Goal: Task Accomplishment & Management: Manage account settings

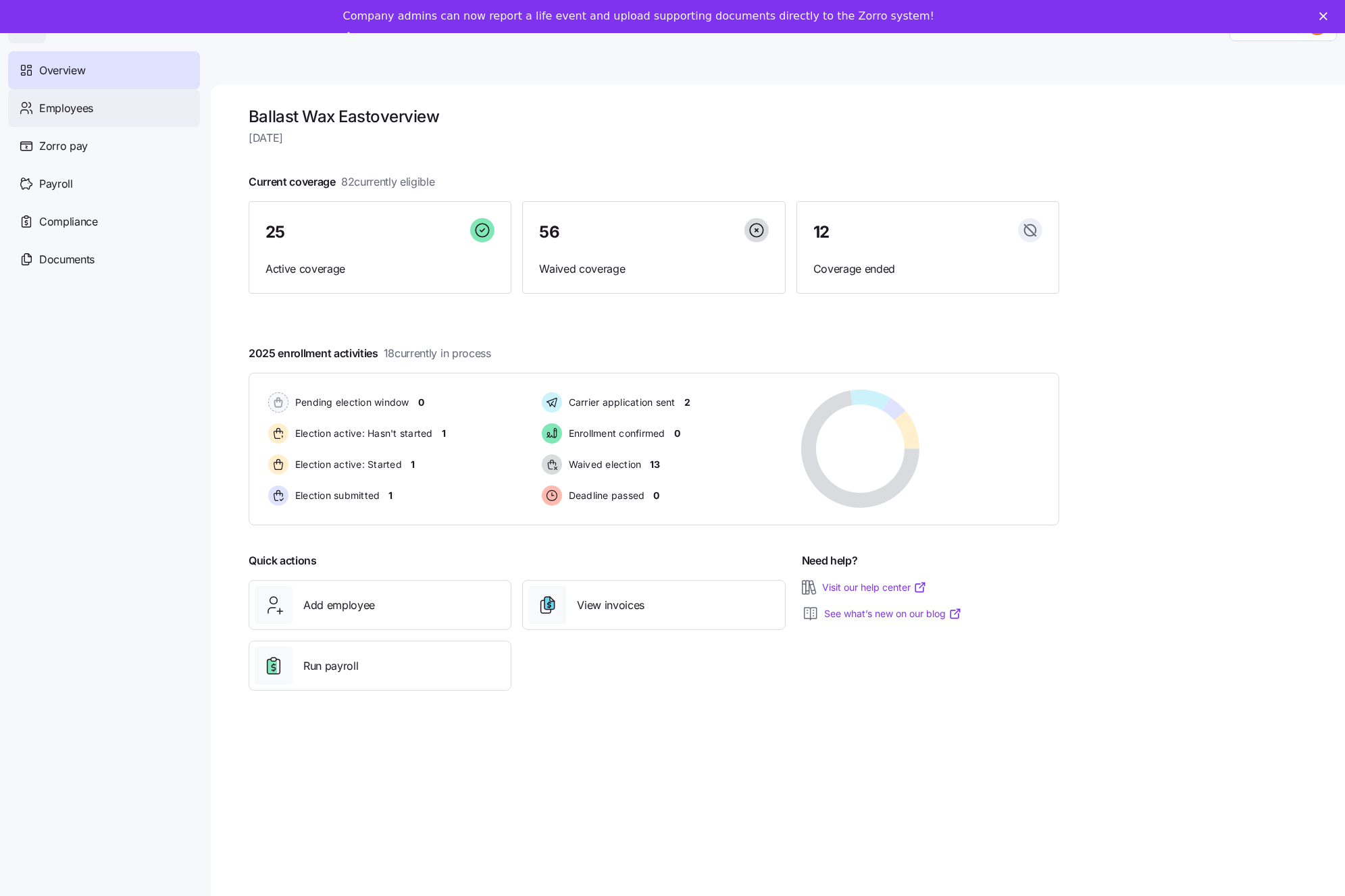
click at [78, 110] on span "Employees" at bounding box center [66, 108] width 54 height 17
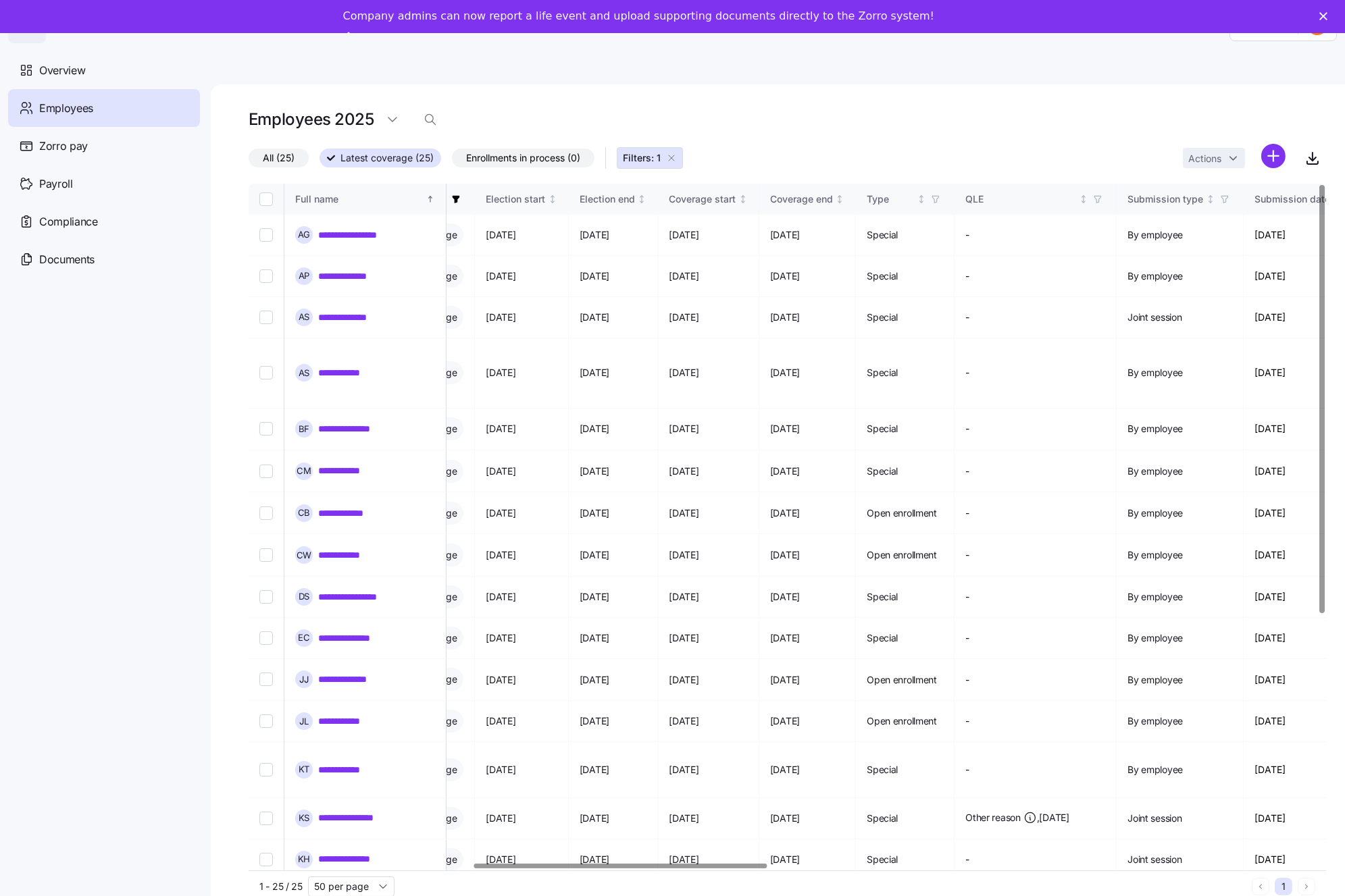
scroll to position [0, 832]
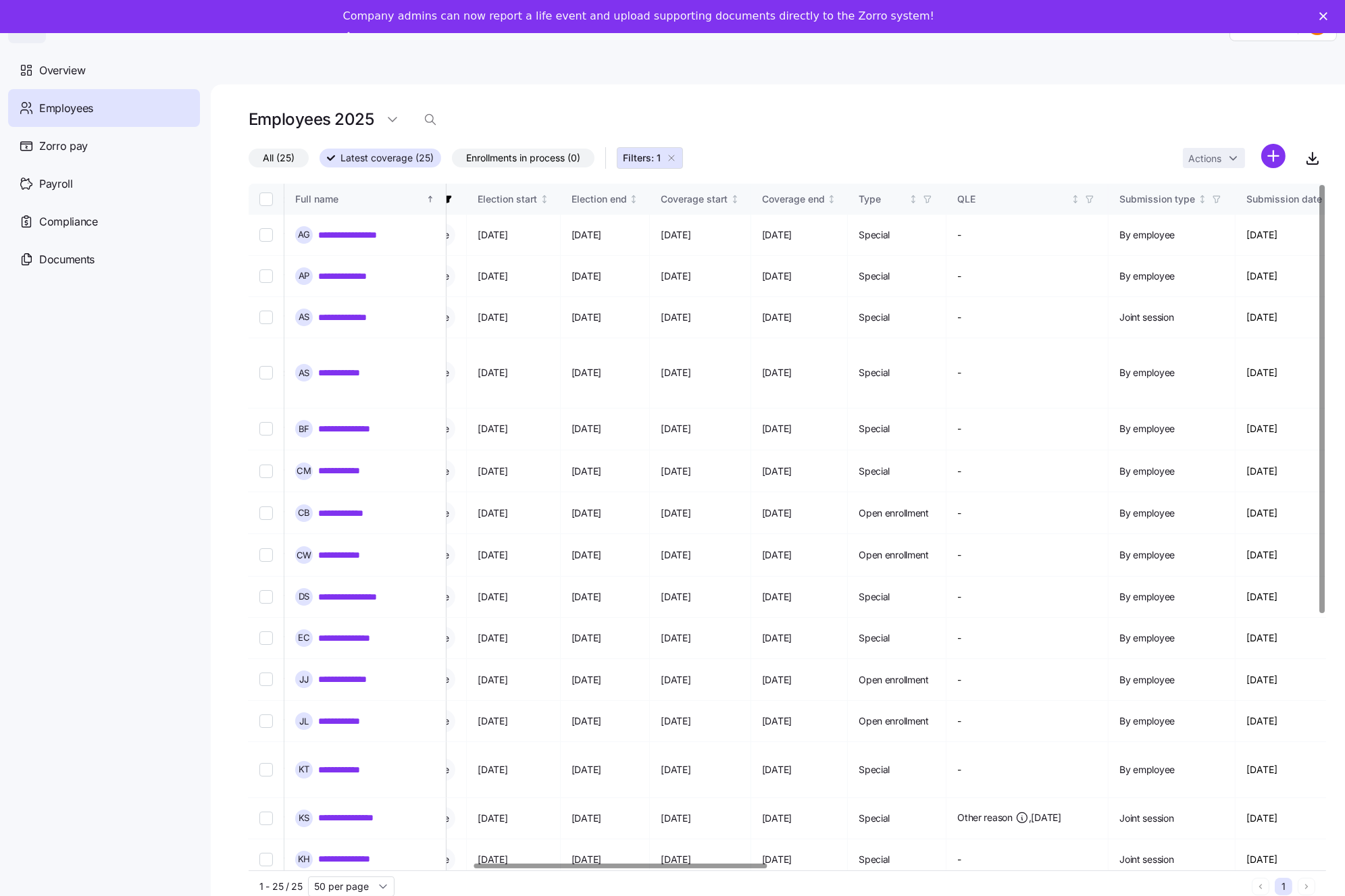
click at [716, 869] on div at bounding box center [621, 866] width 293 height 5
